Goal: Check status

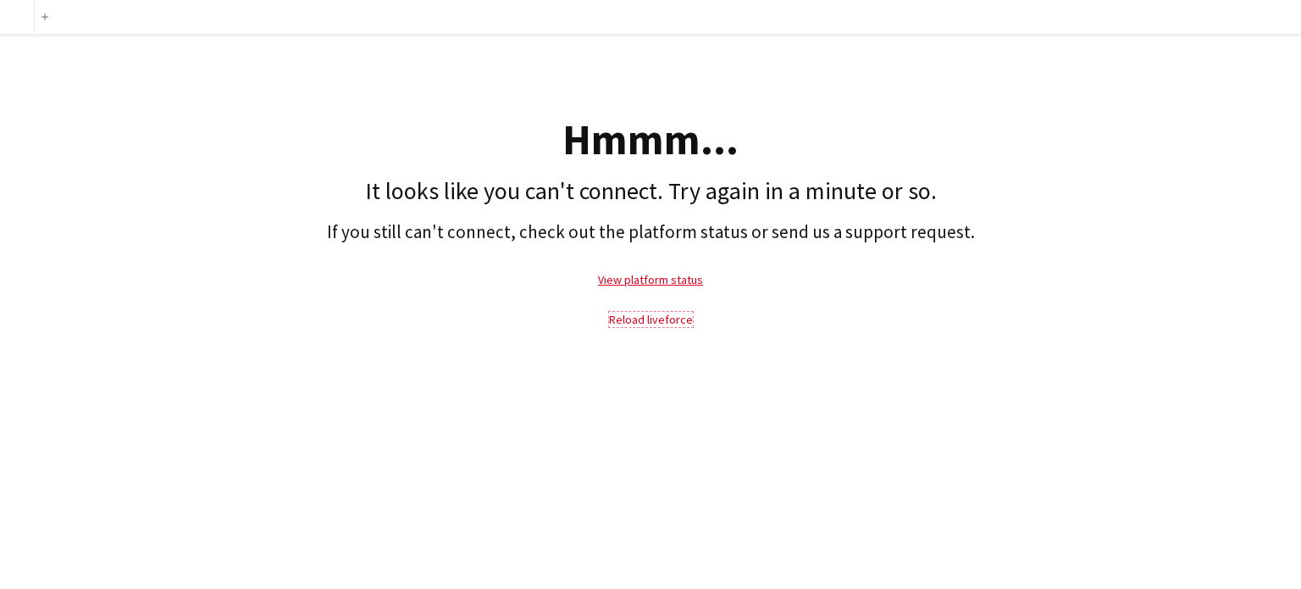
click at [624, 314] on link "Reload liveforce" at bounding box center [651, 319] width 84 height 15
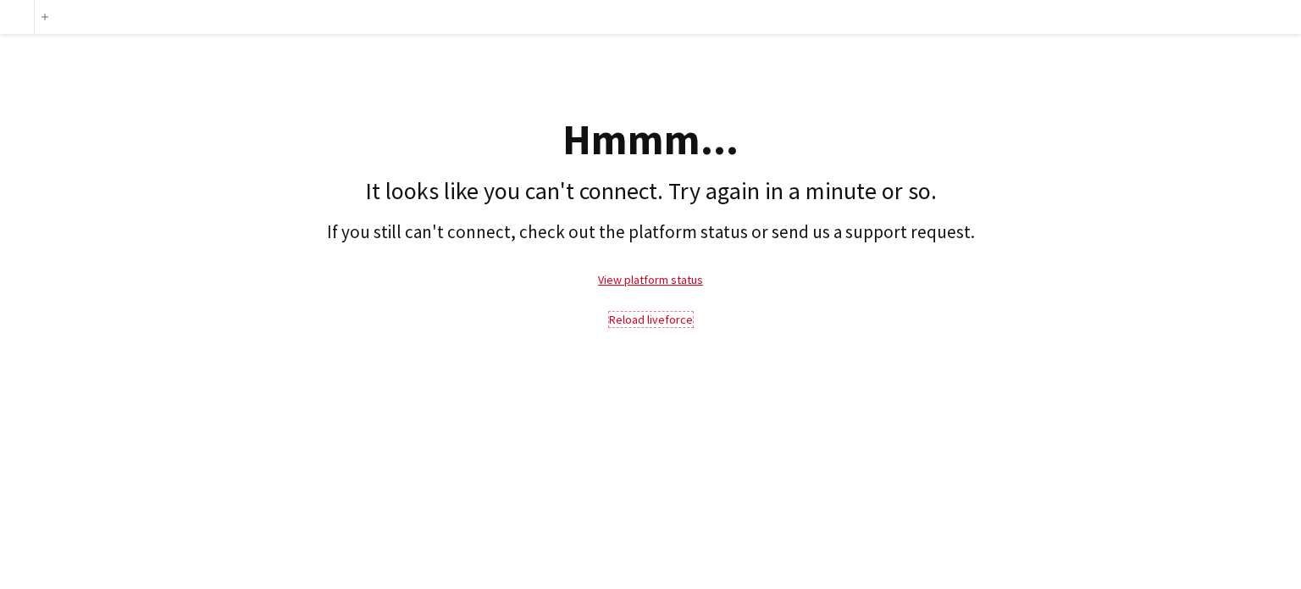
click at [624, 314] on link "Reload liveforce" at bounding box center [651, 319] width 84 height 15
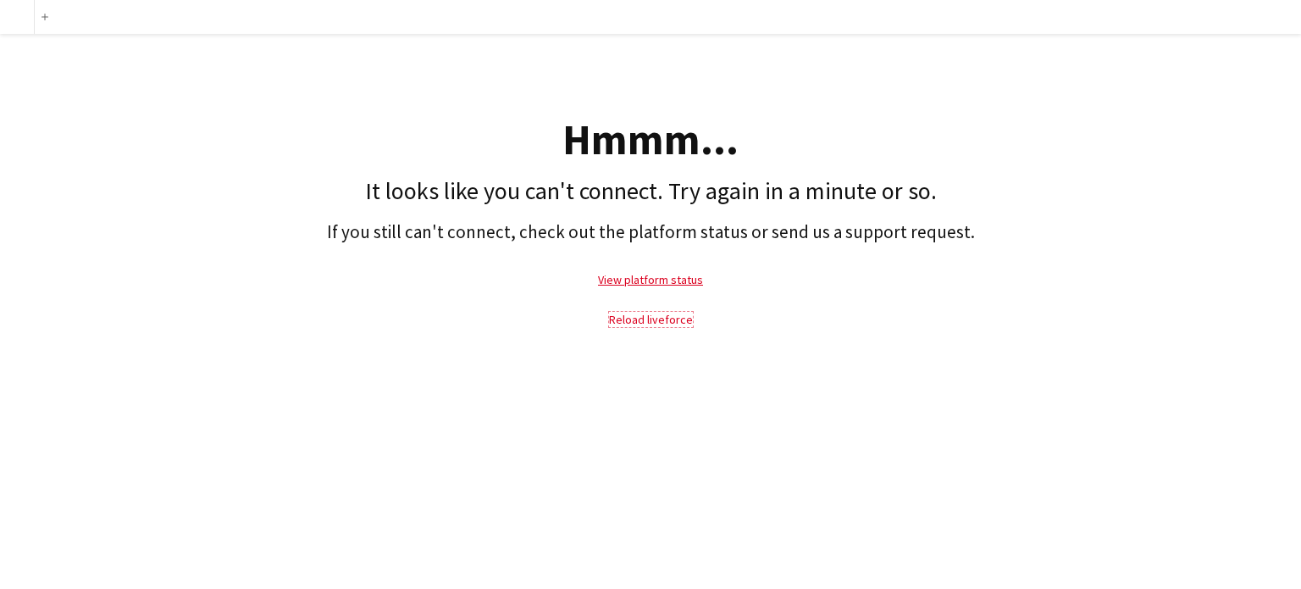
click at [624, 314] on link "Reload liveforce" at bounding box center [651, 319] width 84 height 15
click at [664, 270] on p "View platform status" at bounding box center [650, 279] width 1284 height 39
click at [664, 277] on link "View platform status" at bounding box center [650, 279] width 105 height 15
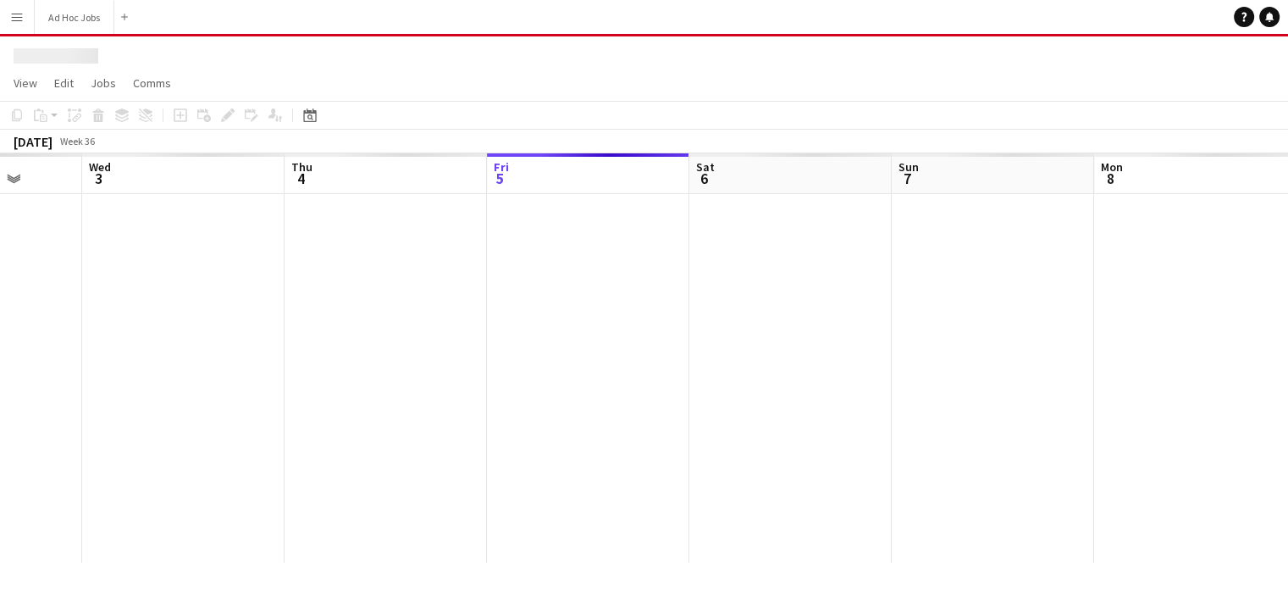
scroll to position [0, 524]
